Goal: Check status

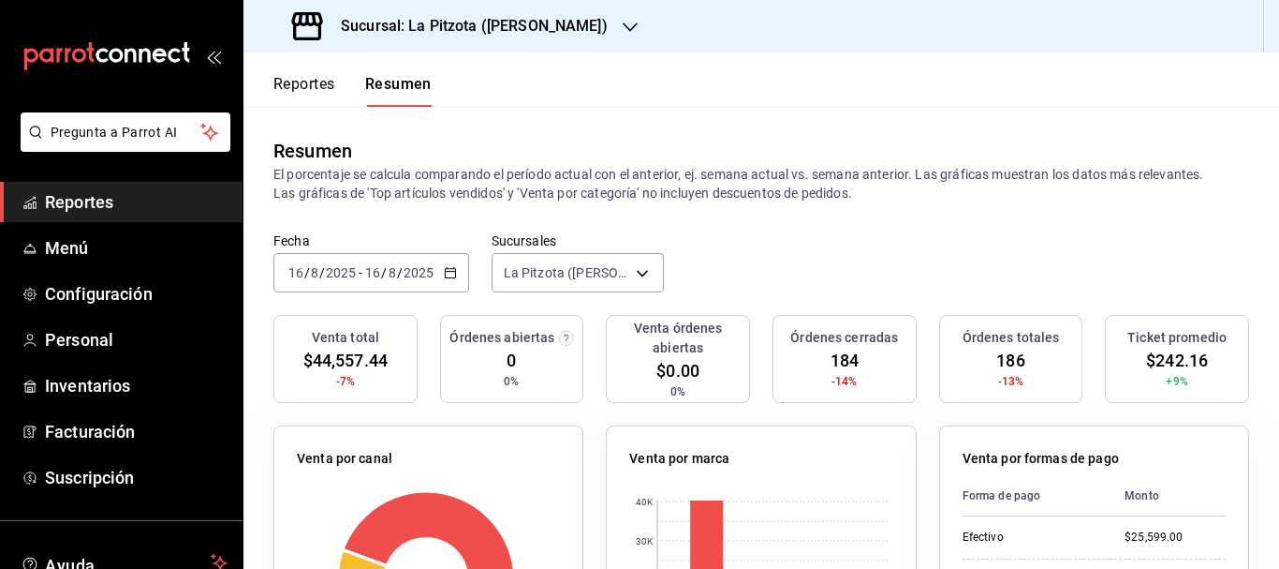
scroll to position [108, 0]
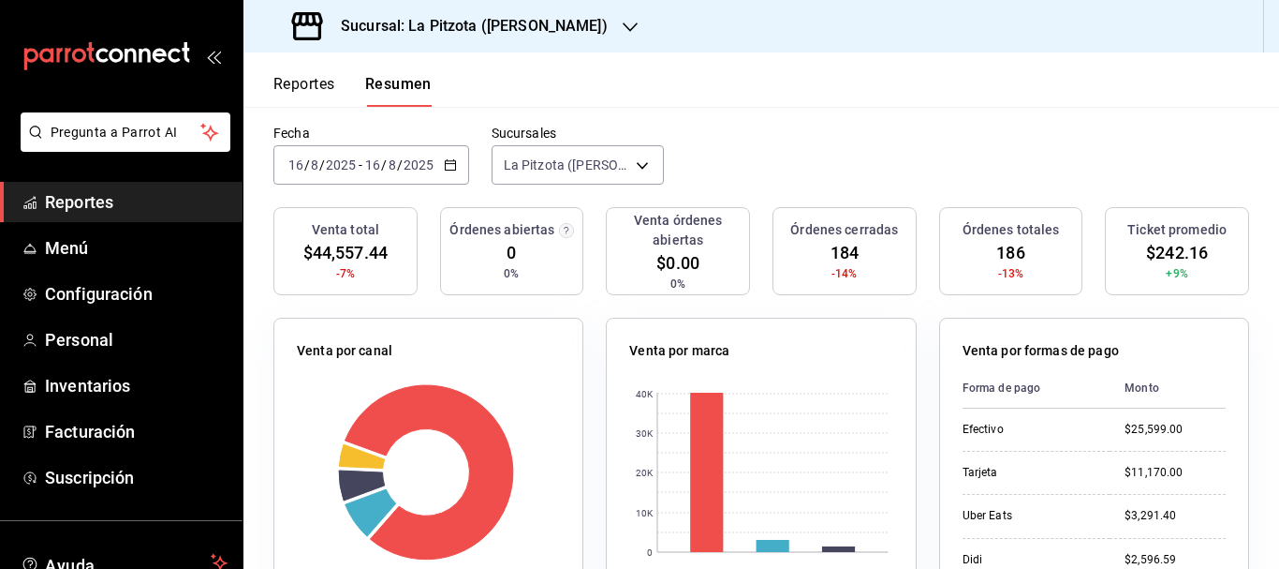
click at [304, 158] on span "/" at bounding box center [307, 164] width 6 height 15
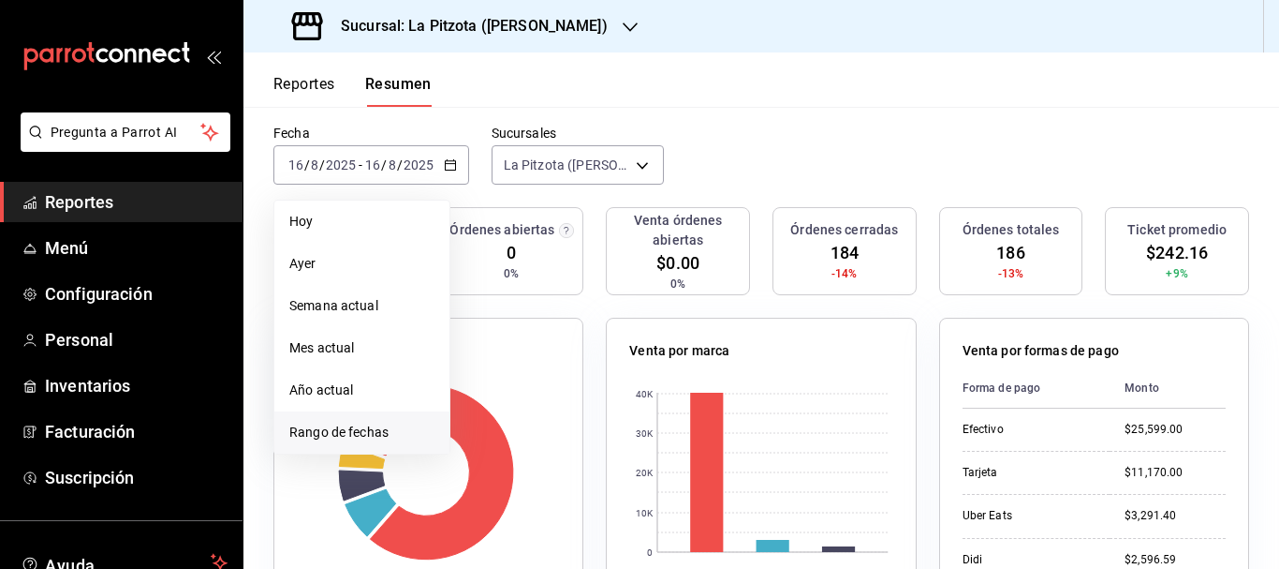
click at [396, 425] on span "Rango de fechas" at bounding box center [361, 432] width 145 height 20
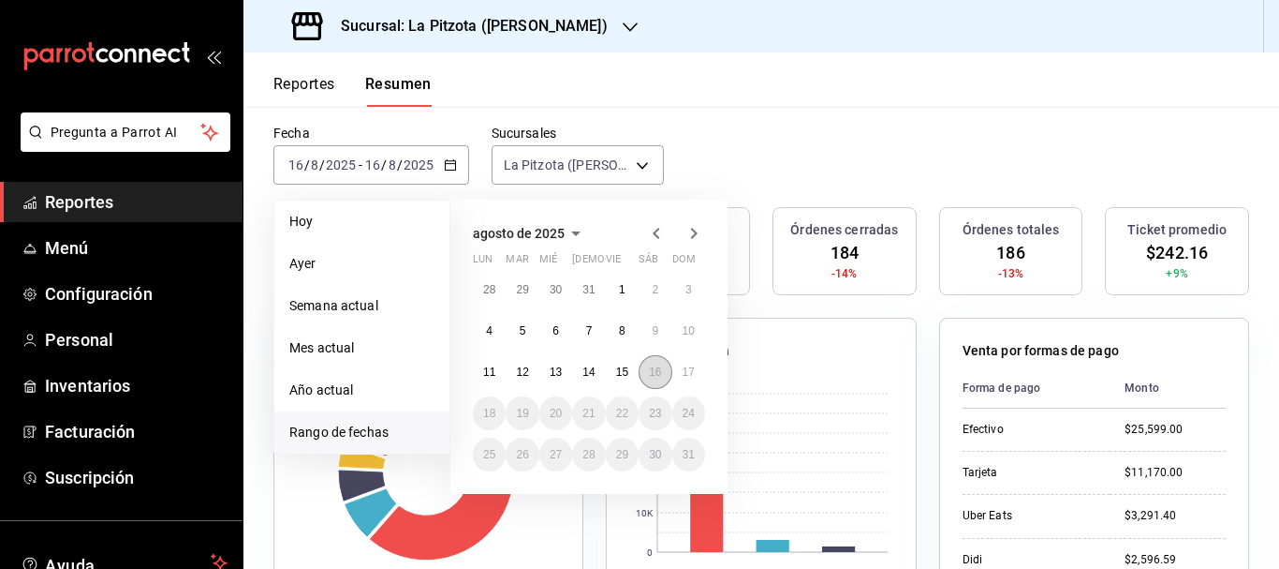
click at [659, 378] on abbr "16" at bounding box center [655, 371] width 12 height 13
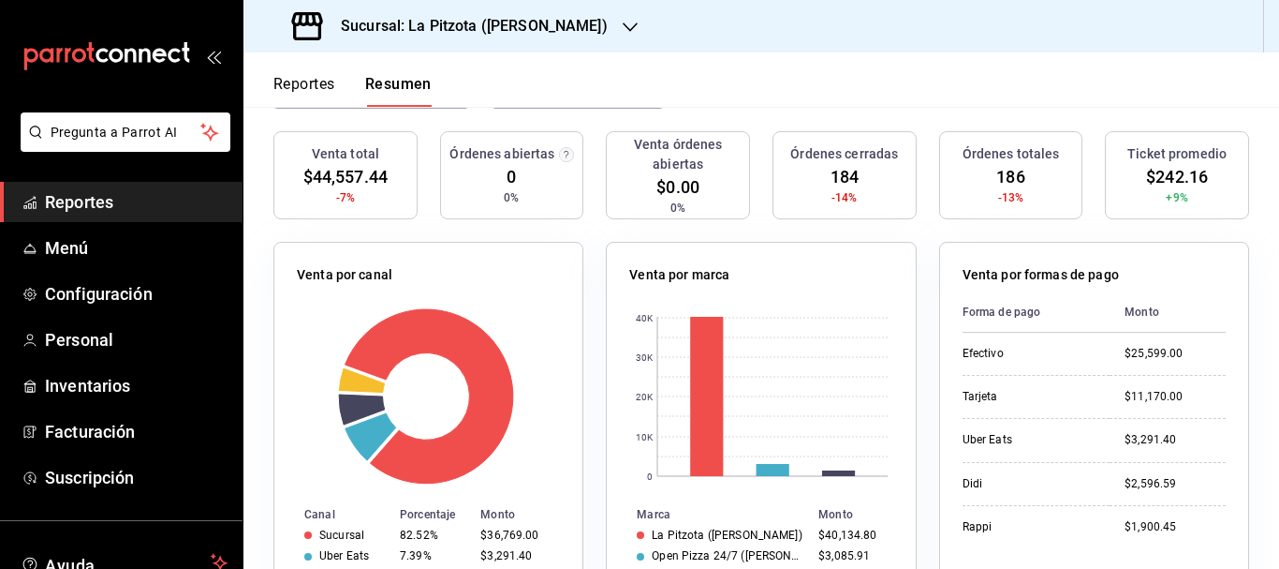
scroll to position [139, 0]
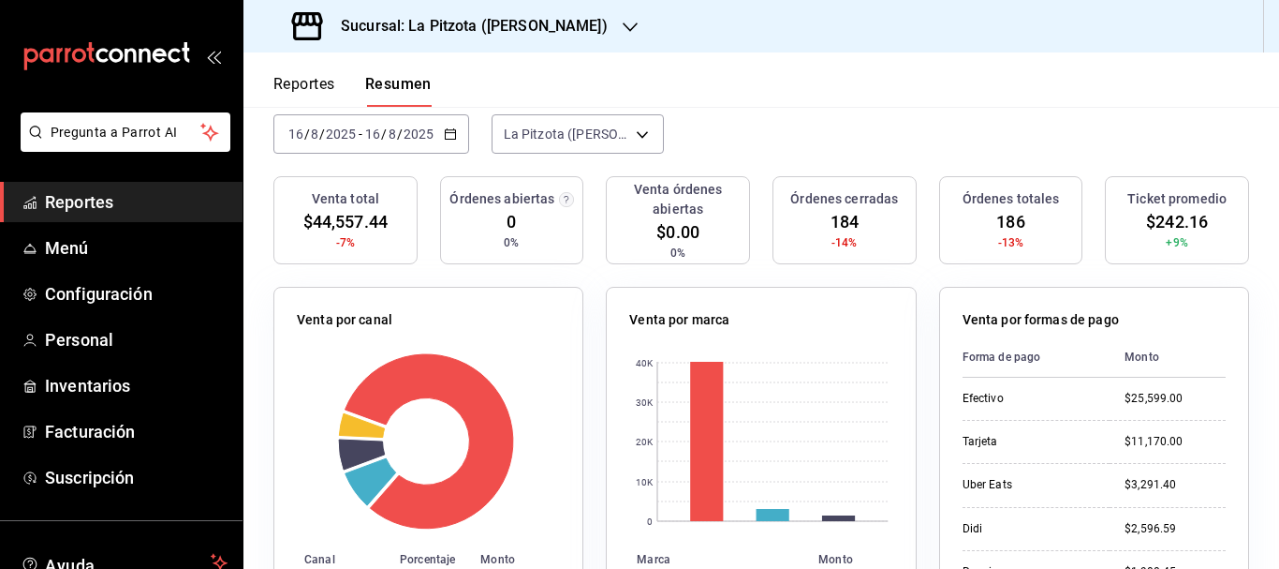
click at [298, 137] on input "16" at bounding box center [296, 133] width 17 height 15
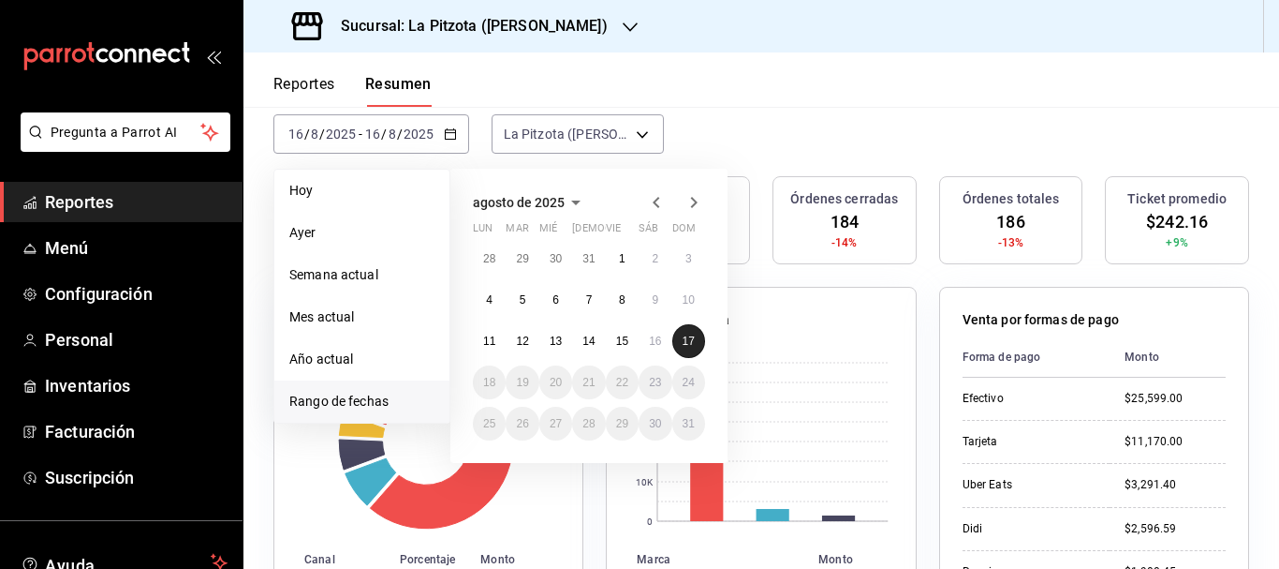
click at [683, 344] on abbr "17" at bounding box center [689, 340] width 12 height 13
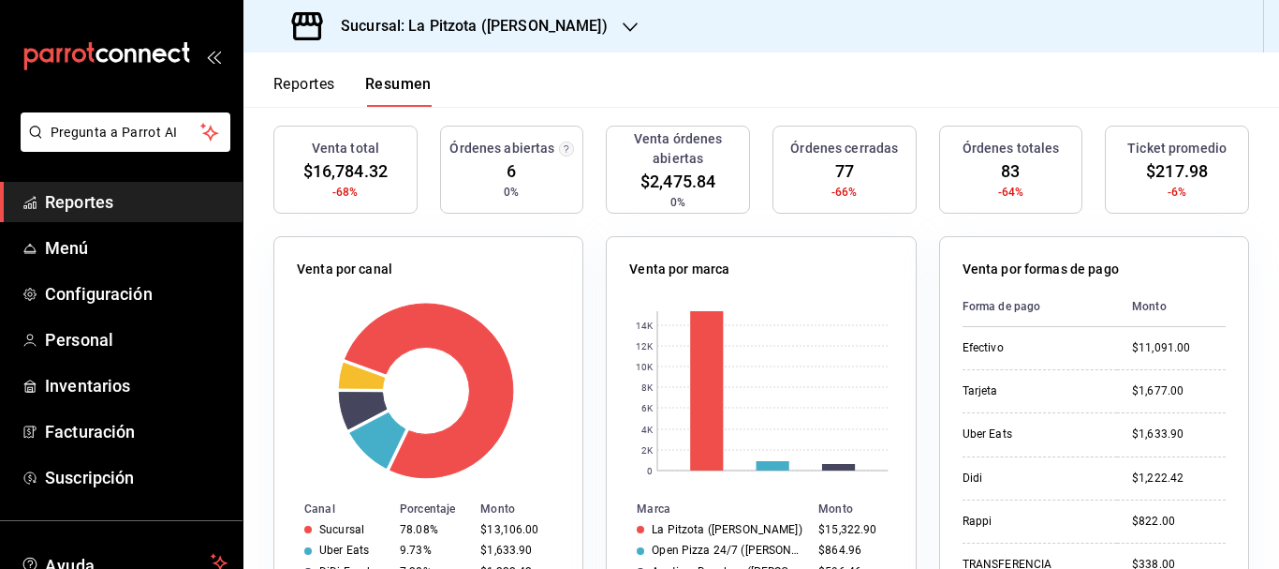
scroll to position [168, 0]
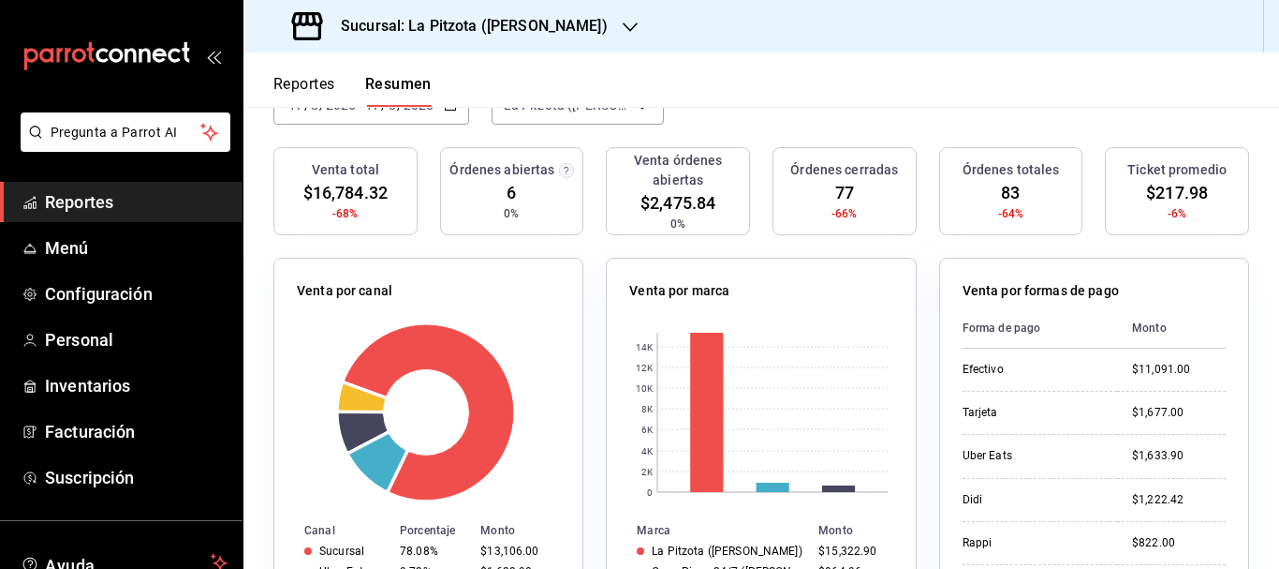
click at [538, 8] on div "Sucursal: La Pitzota ([PERSON_NAME])" at bounding box center [452, 26] width 387 height 52
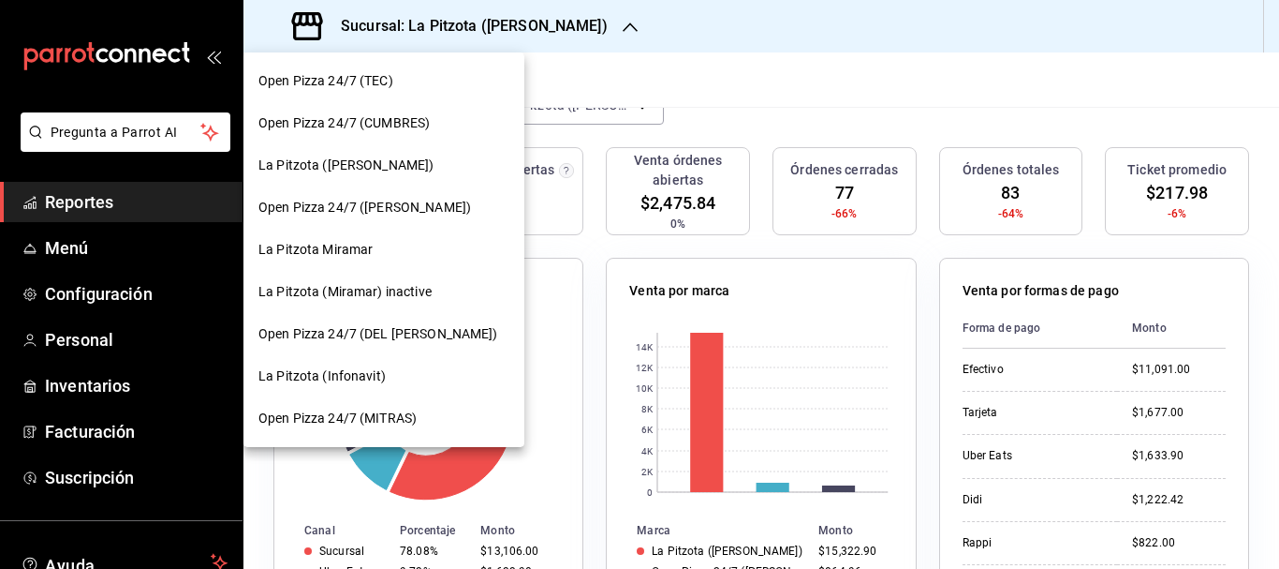
click at [532, 22] on div at bounding box center [639, 284] width 1279 height 569
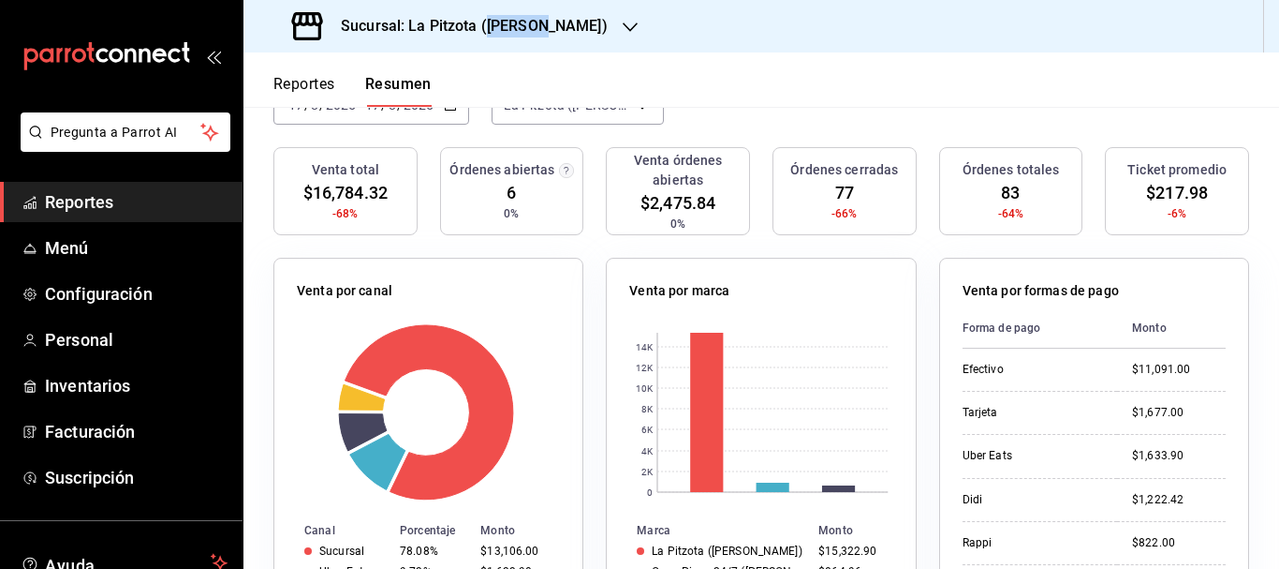
click at [532, 22] on h3 "Sucursal: La Pitzota ([PERSON_NAME])" at bounding box center [467, 26] width 282 height 22
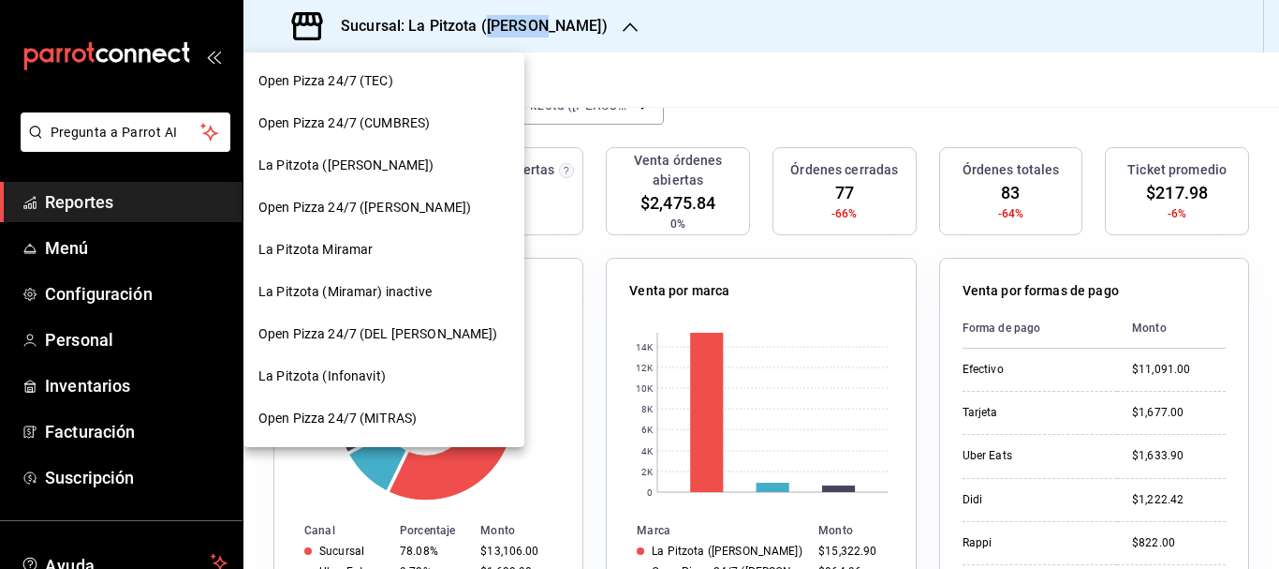
click at [360, 364] on div "La Pitzota (Infonavit)" at bounding box center [384, 376] width 281 height 42
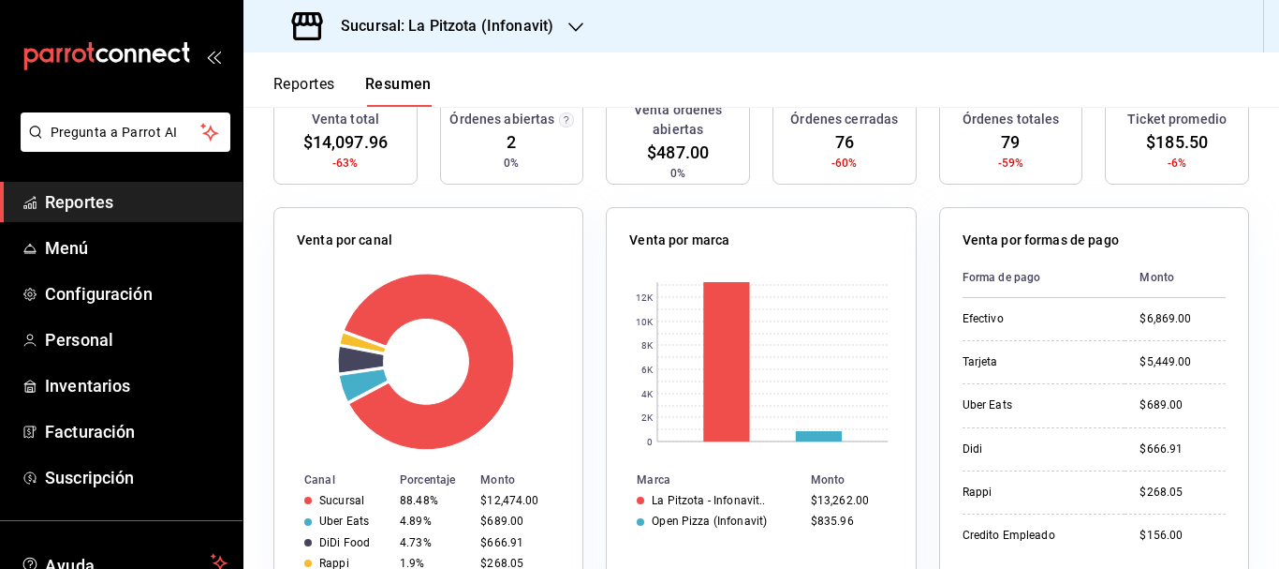
scroll to position [230, 0]
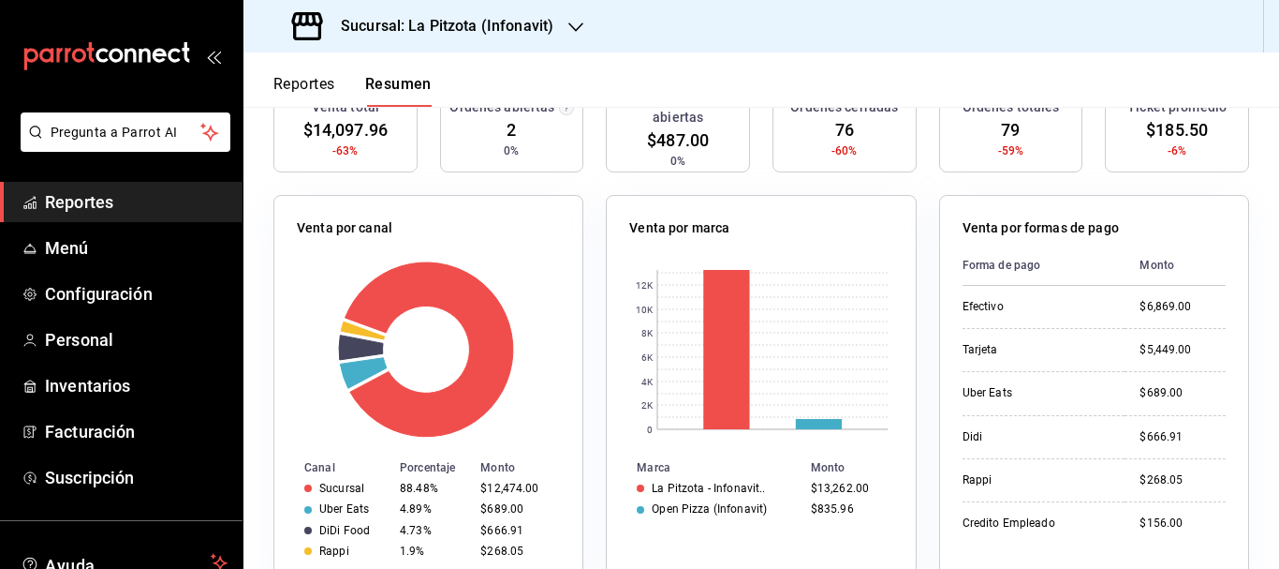
click at [545, 19] on h3 "Sucursal: La Pitzota (Infonavit)" at bounding box center [440, 26] width 228 height 22
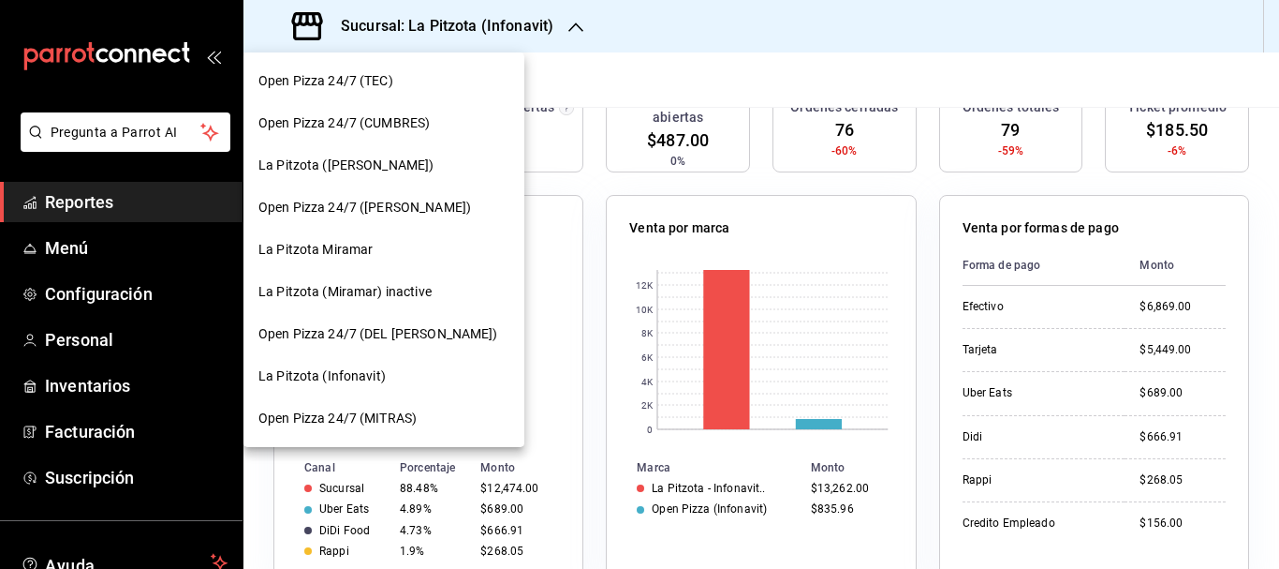
click at [331, 171] on span "La Pitzota ([PERSON_NAME])" at bounding box center [346, 165] width 175 height 20
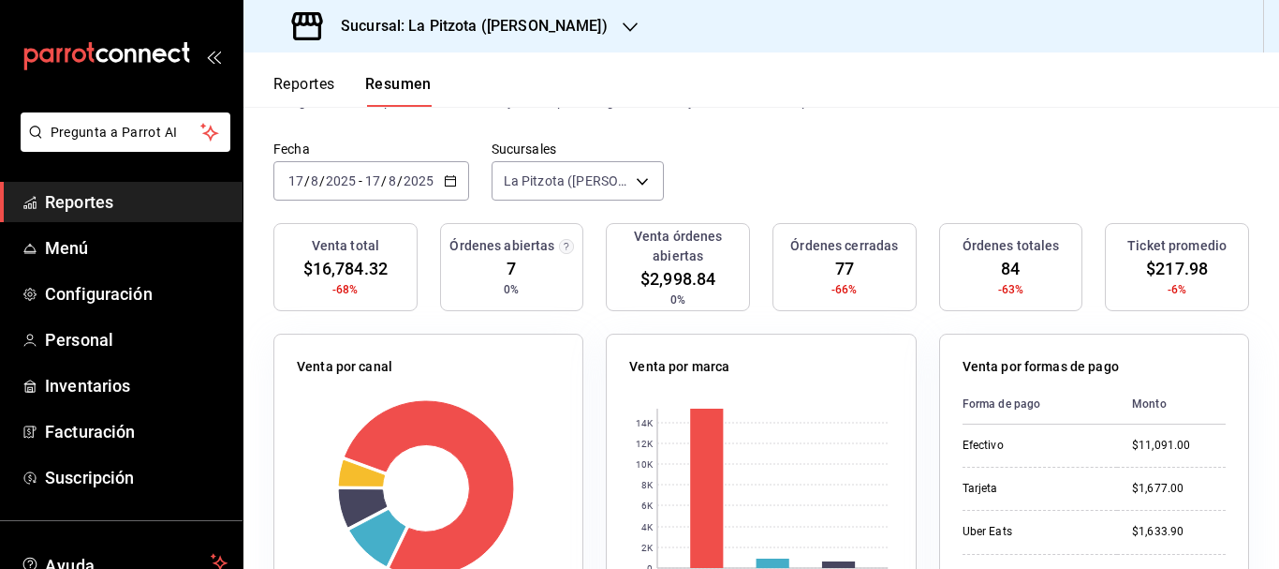
scroll to position [0, 0]
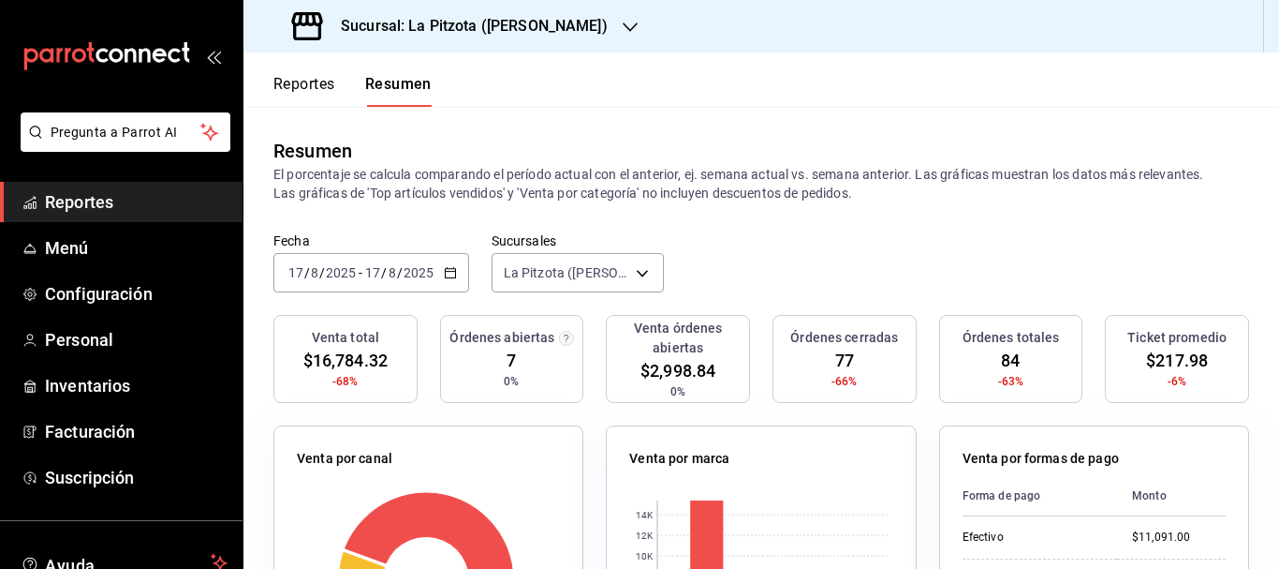
click at [431, 18] on h3 "Sucursal: La Pitzota ([PERSON_NAME])" at bounding box center [467, 26] width 282 height 22
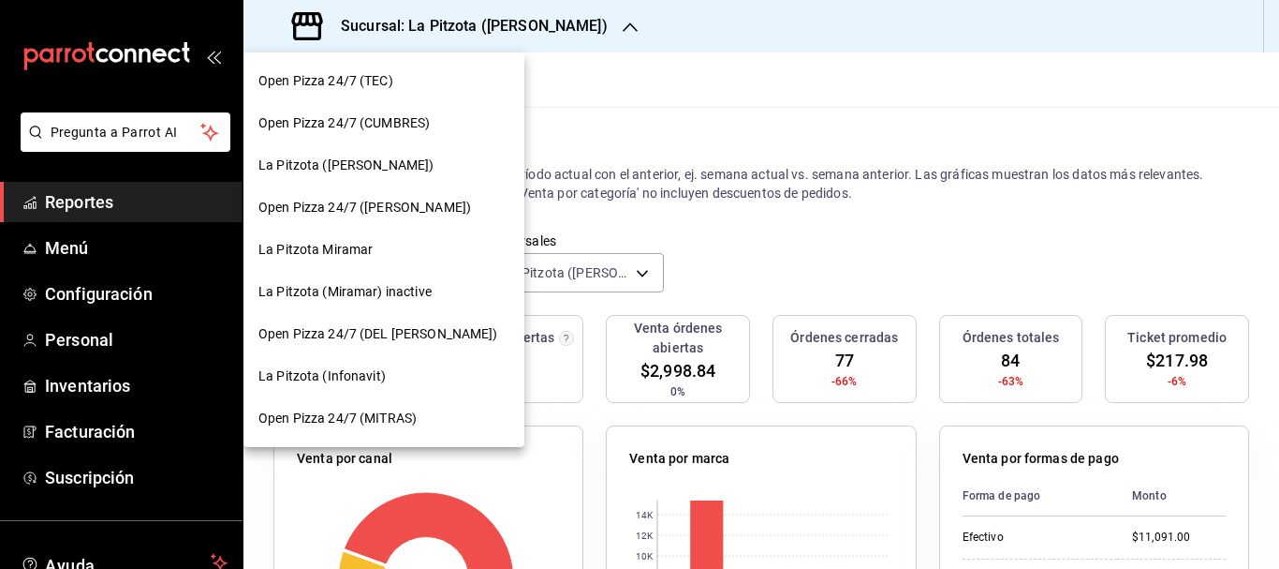
click at [743, 66] on div at bounding box center [639, 284] width 1279 height 569
